Goal: Information Seeking & Learning: Check status

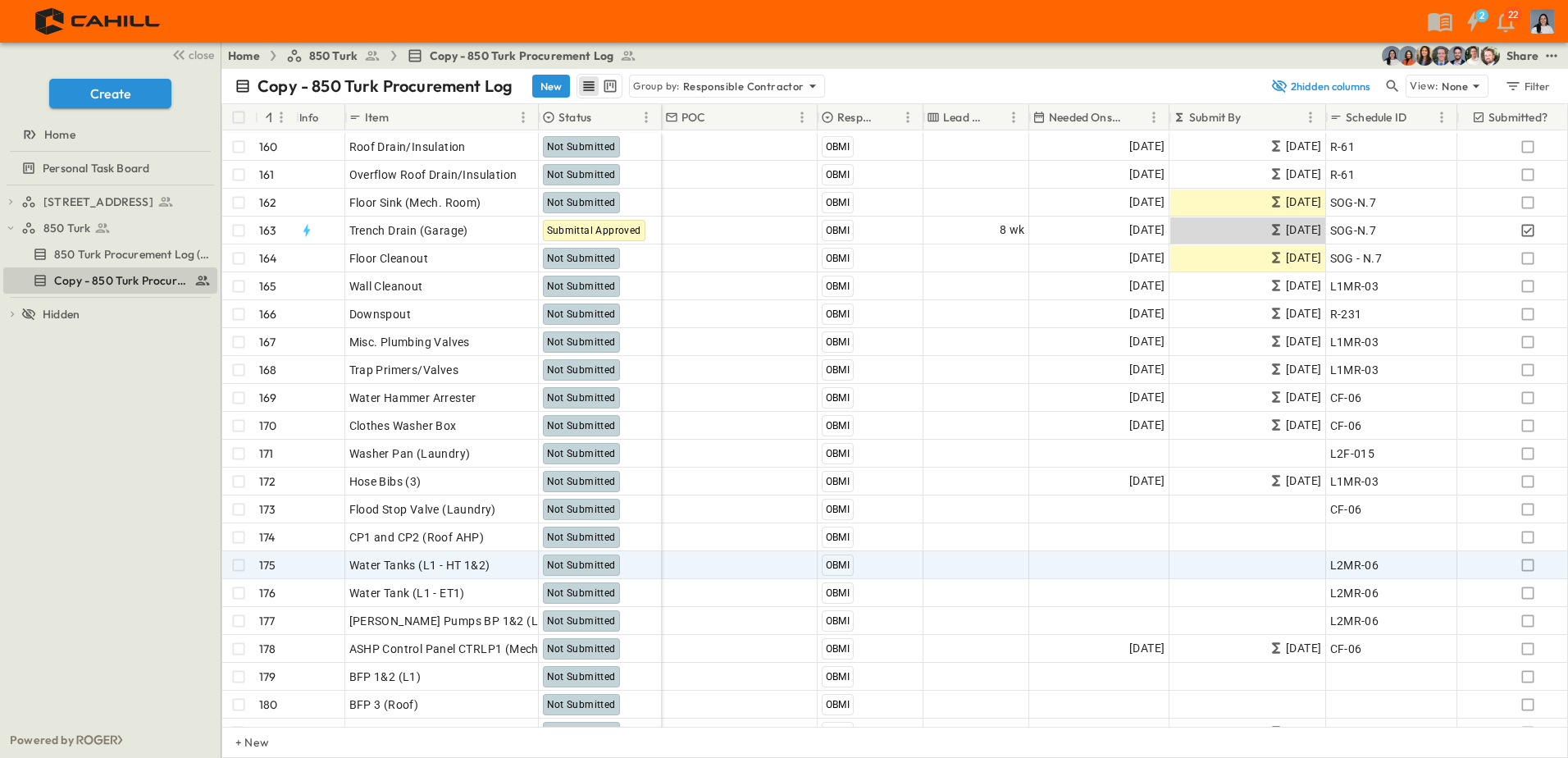
scroll to position [2624, 0]
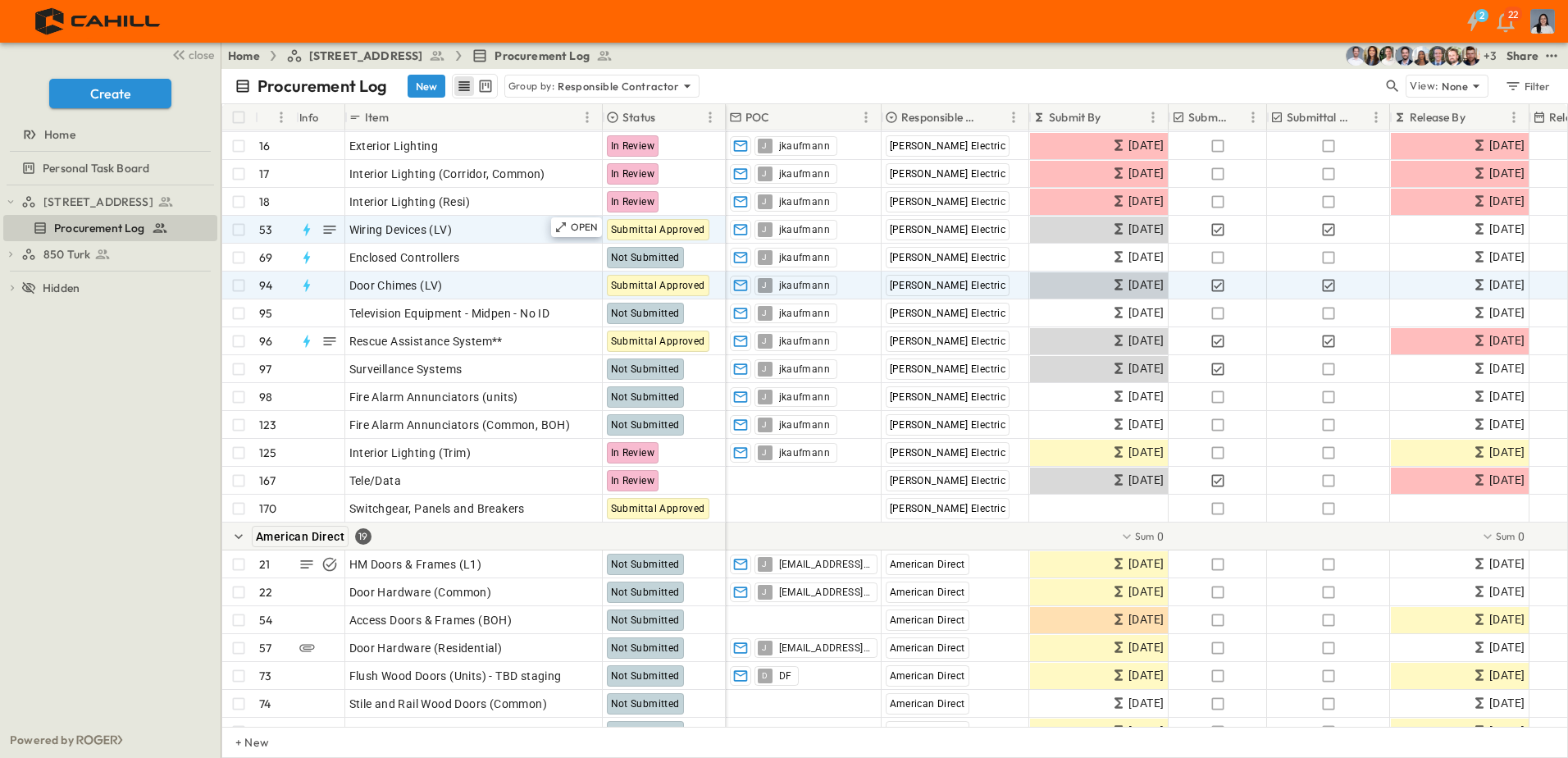
scroll to position [2132, 0]
